Goal: Information Seeking & Learning: Learn about a topic

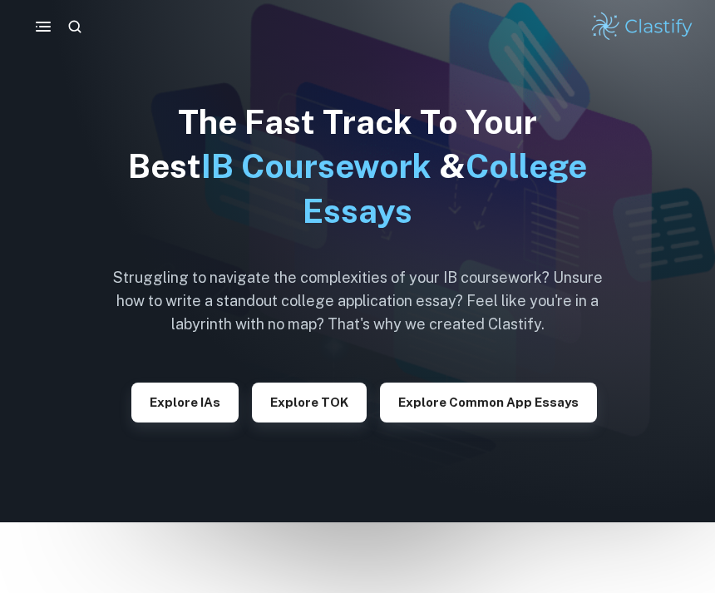
click at [43, 14] on button "button" at bounding box center [43, 26] width 33 height 33
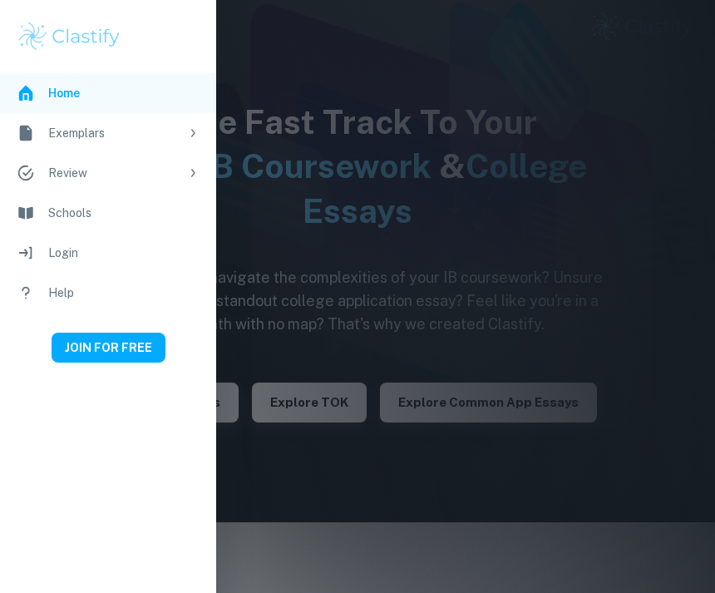
click at [43, 141] on li "Exemplars" at bounding box center [108, 133] width 216 height 40
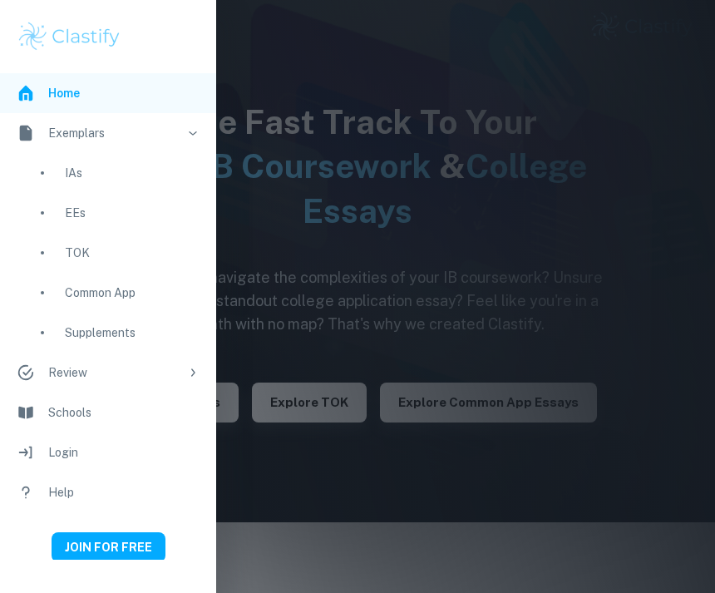
click at [71, 209] on div "EEs" at bounding box center [132, 213] width 135 height 18
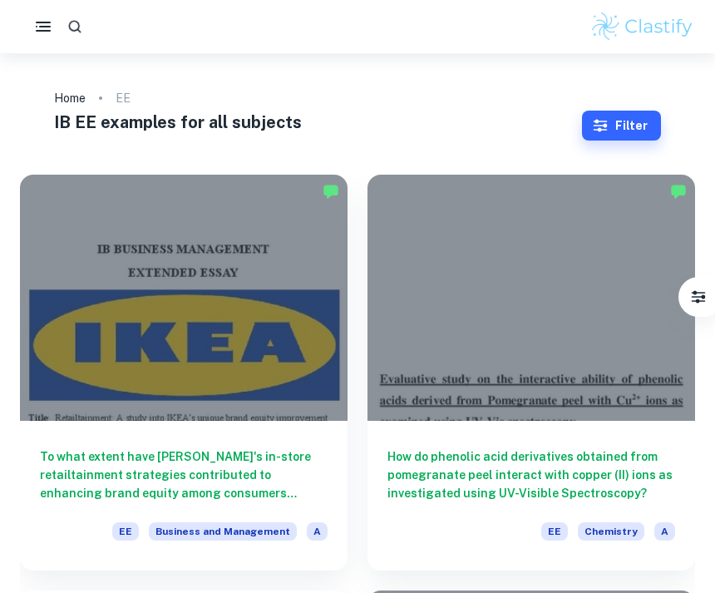
click at [73, 27] on icon "button" at bounding box center [74, 26] width 17 height 17
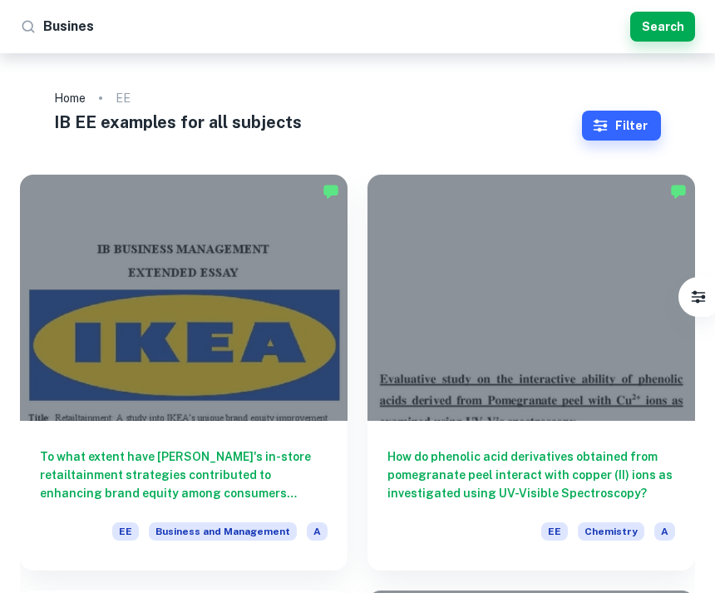
type input "Business"
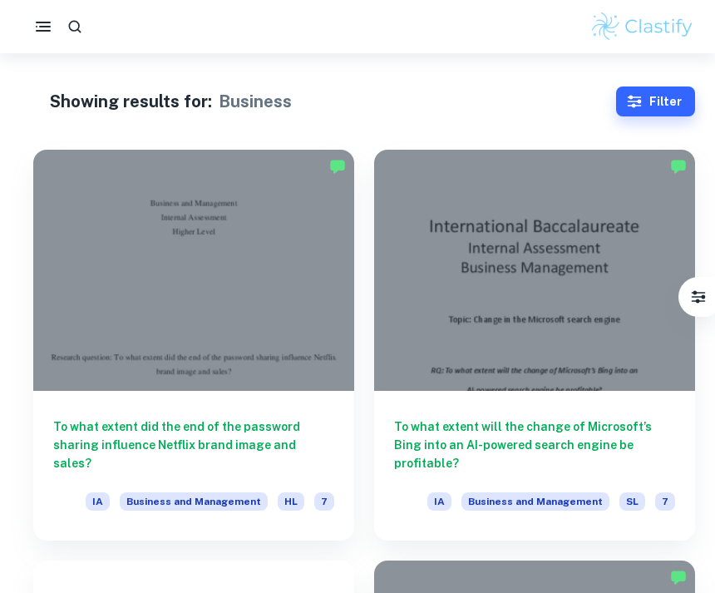
click at [418, 35] on div at bounding box center [357, 26] width 715 height 33
click at [480, 15] on div at bounding box center [357, 26] width 715 height 33
click at [492, 22] on div at bounding box center [357, 26] width 715 height 33
click at [35, 27] on icon "button" at bounding box center [43, 27] width 20 height 20
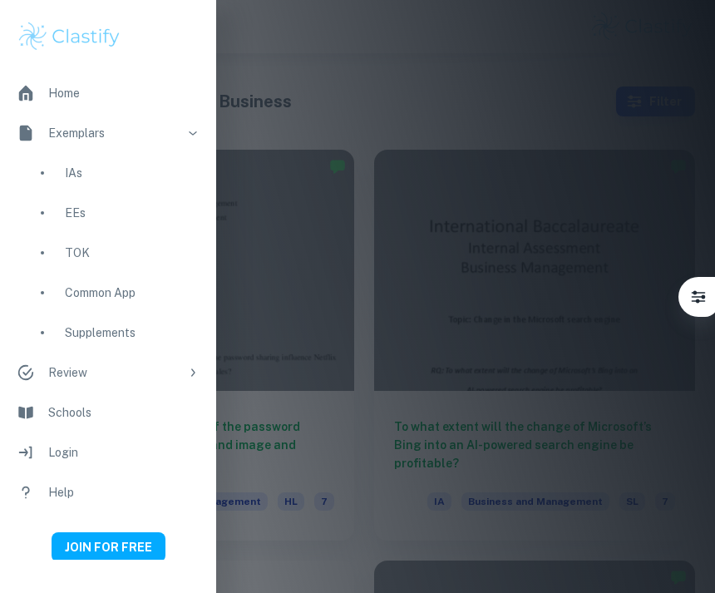
click at [76, 212] on div "EEs" at bounding box center [132, 213] width 135 height 18
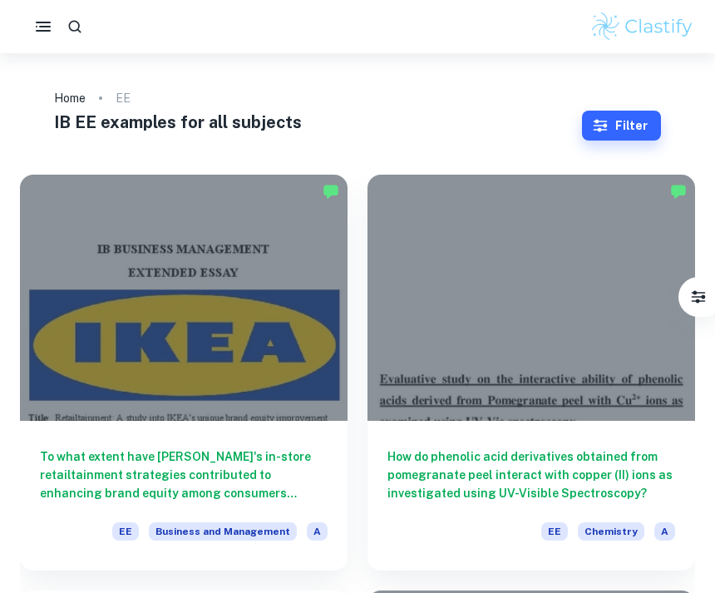
click at [283, 7] on div at bounding box center [357, 26] width 715 height 53
click at [249, 40] on div at bounding box center [357, 26] width 715 height 33
click at [308, 33] on div at bounding box center [357, 26] width 715 height 33
click at [312, 16] on div at bounding box center [357, 26] width 715 height 33
click at [302, 27] on div at bounding box center [357, 26] width 715 height 33
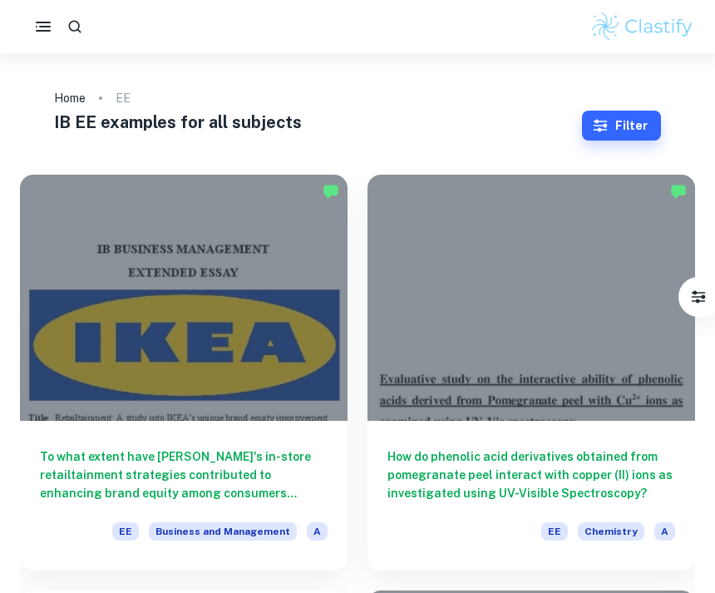
click at [437, 37] on div at bounding box center [357, 26] width 715 height 33
click at [448, 30] on div at bounding box center [357, 26] width 715 height 33
click at [130, 32] on div at bounding box center [357, 26] width 715 height 33
click at [86, 22] on button "button" at bounding box center [74, 26] width 29 height 29
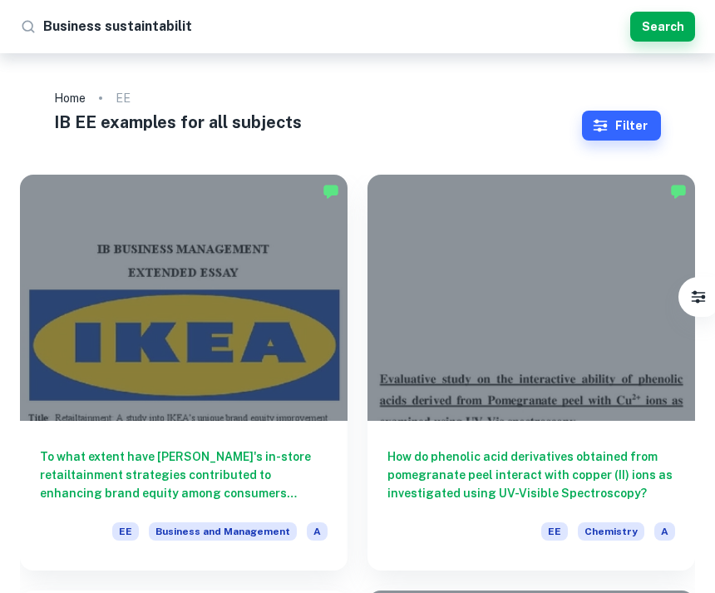
type input "Business sustaintability"
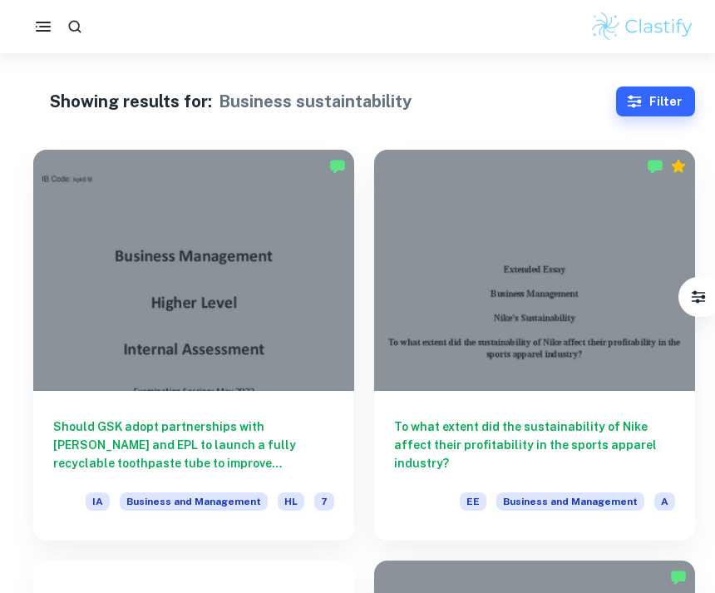
click at [38, 20] on icon "button" at bounding box center [43, 27] width 20 height 20
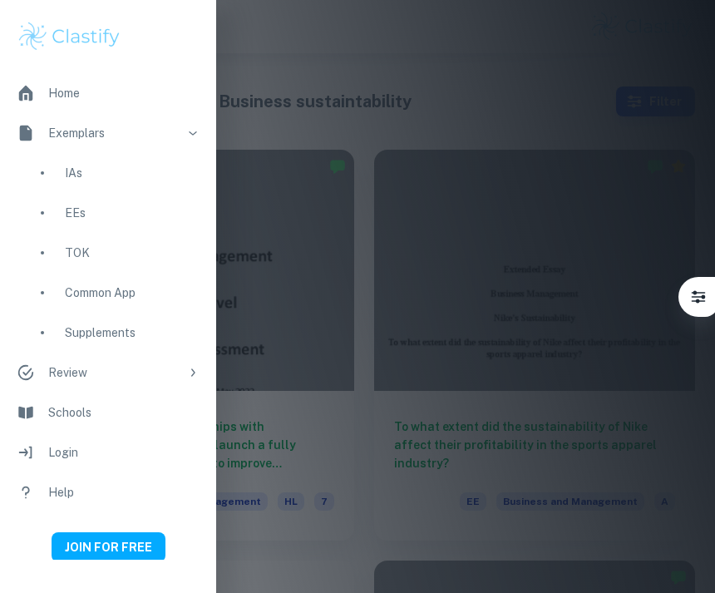
click at [56, 212] on div "EEs" at bounding box center [108, 213] width 216 height 40
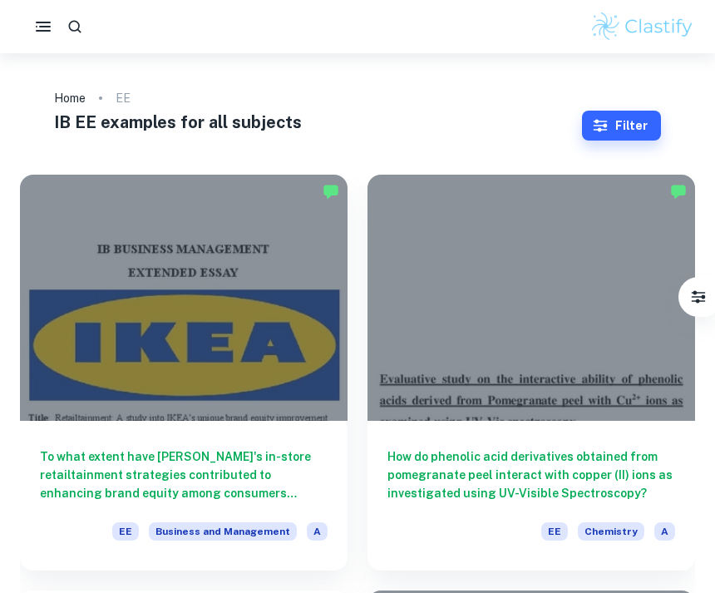
click at [480, 21] on div at bounding box center [357, 26] width 715 height 33
click at [435, 34] on div at bounding box center [357, 26] width 715 height 33
click at [86, 19] on button "button" at bounding box center [75, 27] width 30 height 30
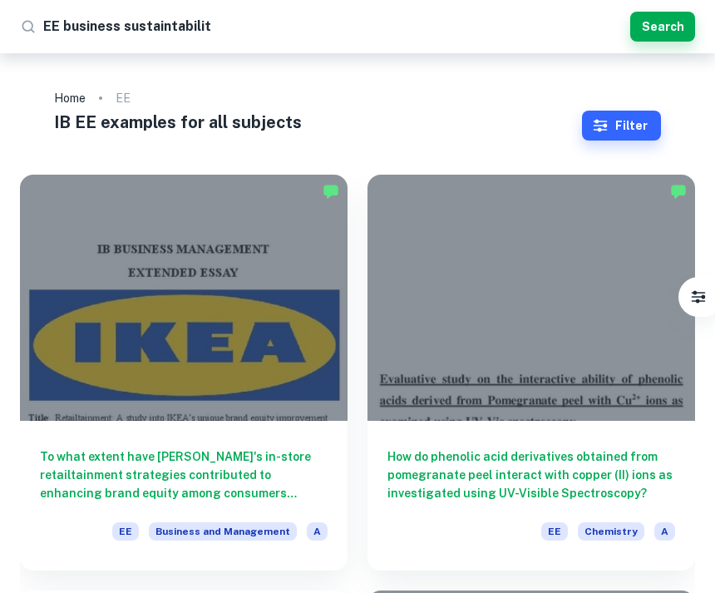
type input "EE business sustaintability"
